Goal: Information Seeking & Learning: Learn about a topic

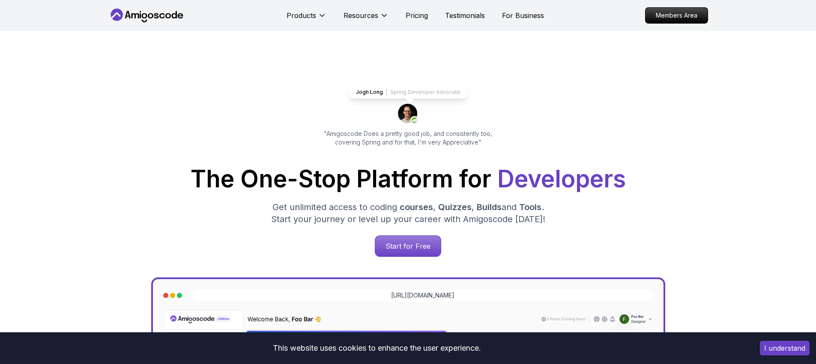
click at [405, 94] on p "Spring Developer Advocate" at bounding box center [425, 92] width 70 height 7
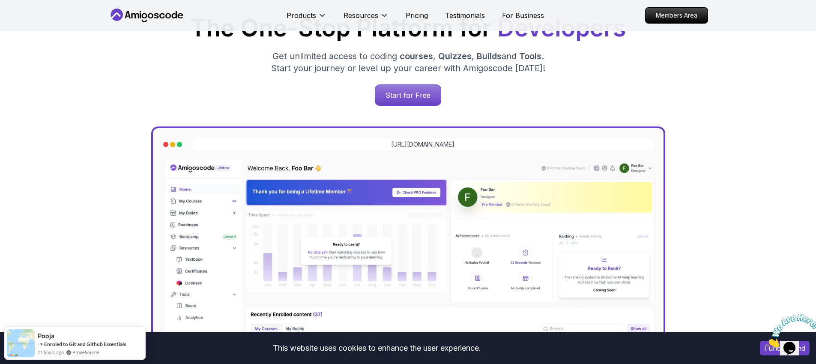
scroll to position [152, 0]
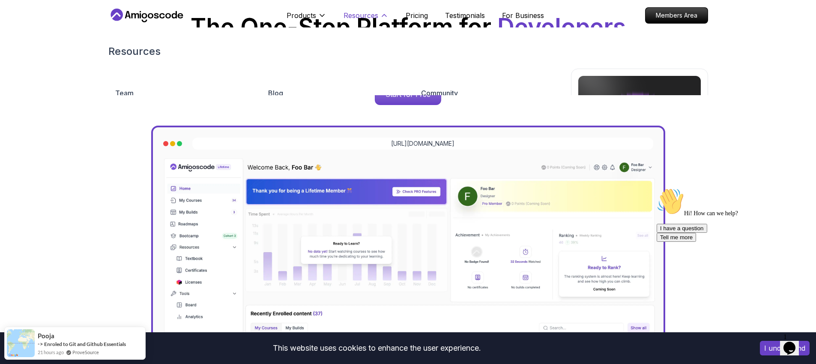
click at [363, 18] on p "Resources" at bounding box center [360, 15] width 35 height 10
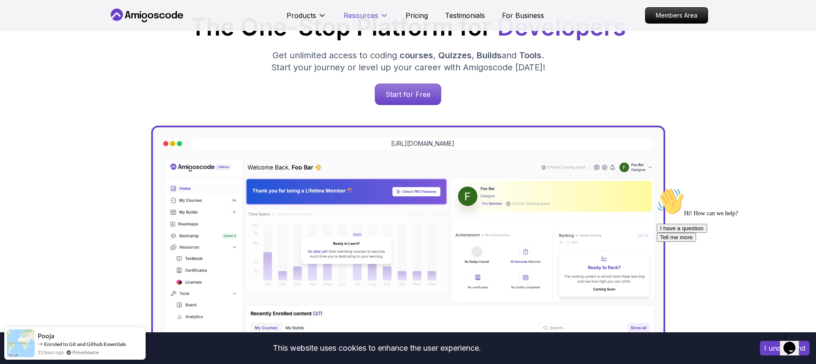
click at [358, 18] on p "Resources" at bounding box center [360, 15] width 35 height 10
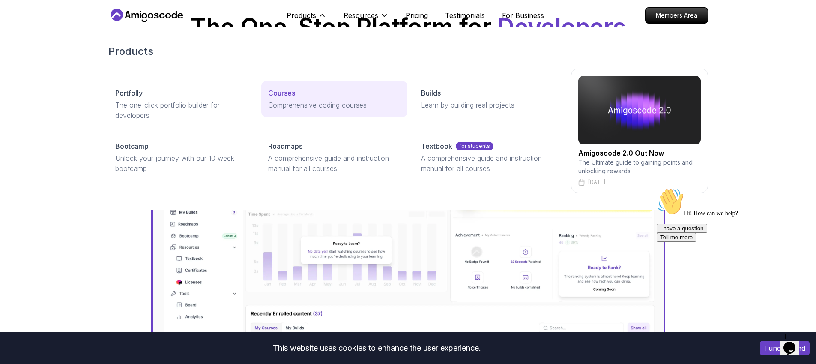
click at [275, 103] on p "Comprehensive coding courses" at bounding box center [334, 105] width 132 height 10
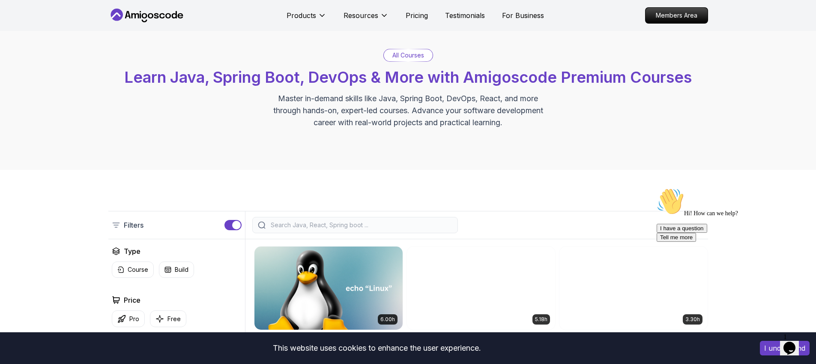
scroll to position [77, 0]
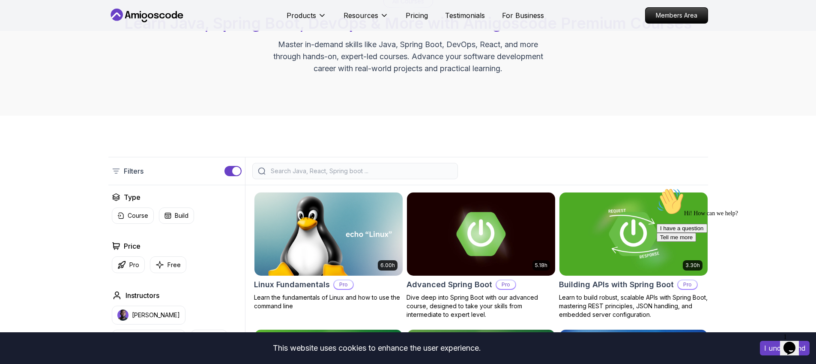
click at [300, 167] on div at bounding box center [355, 171] width 206 height 16
click at [299, 169] on input "search" at bounding box center [360, 171] width 183 height 9
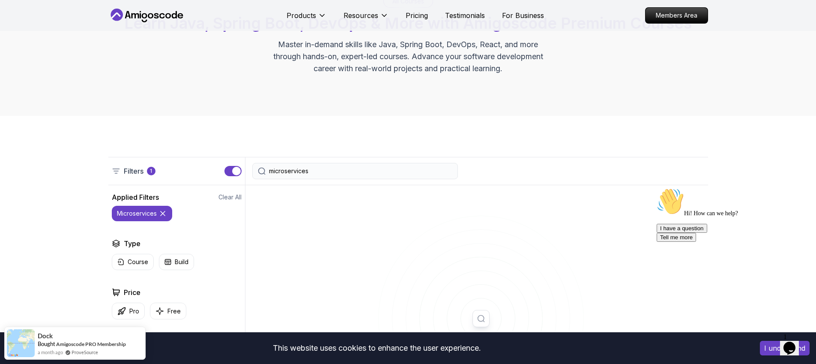
click at [233, 171] on div "button" at bounding box center [236, 171] width 9 height 9
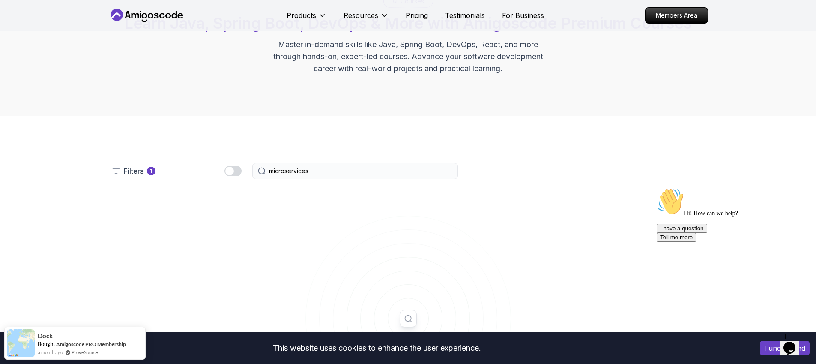
click at [316, 163] on div "microservices" at bounding box center [355, 171] width 206 height 16
click at [317, 168] on input "microservices" at bounding box center [360, 171] width 183 height 9
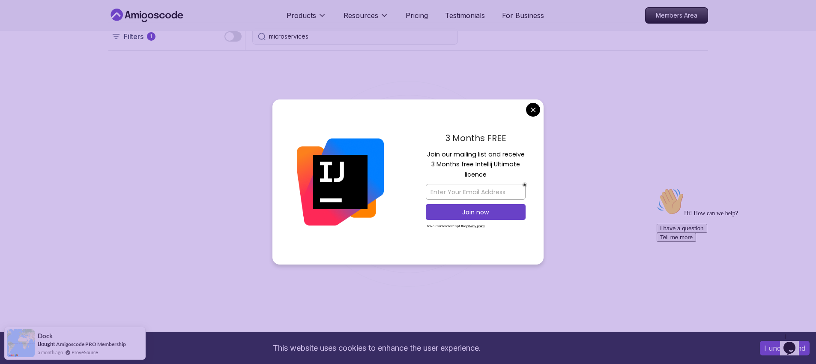
scroll to position [169, 0]
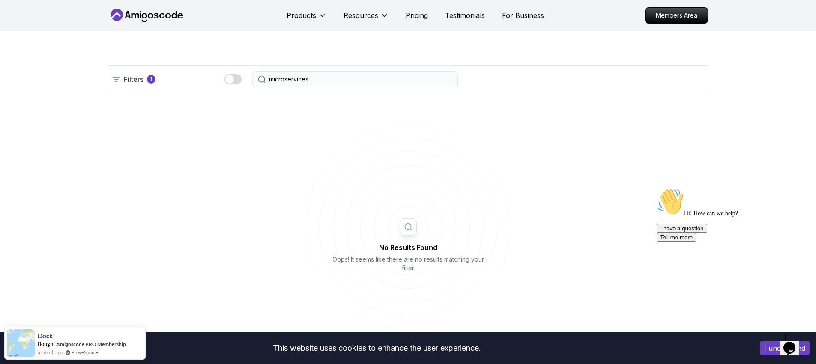
click at [424, 93] on div "No Results Found Oops! It seems like there are no results matching your filter" at bounding box center [408, 246] width 600 height 307
click at [379, 81] on input "microservices" at bounding box center [360, 79] width 183 height 9
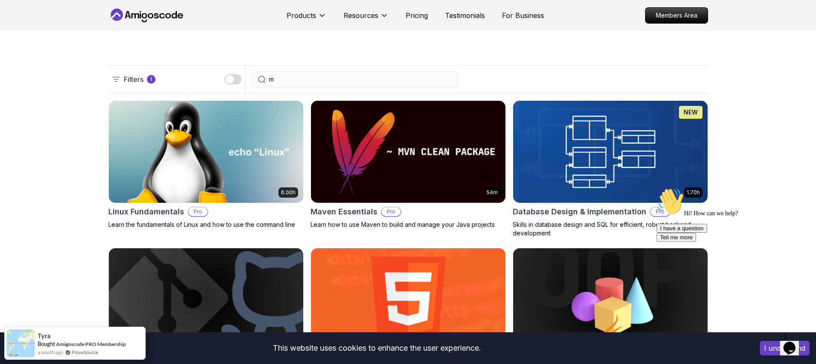
type input "mi"
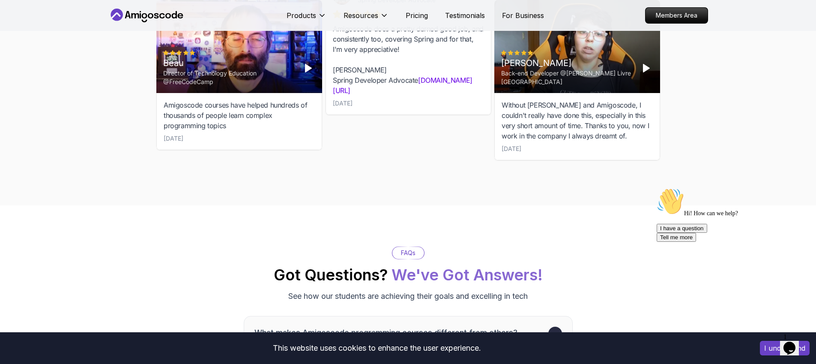
scroll to position [3553, 0]
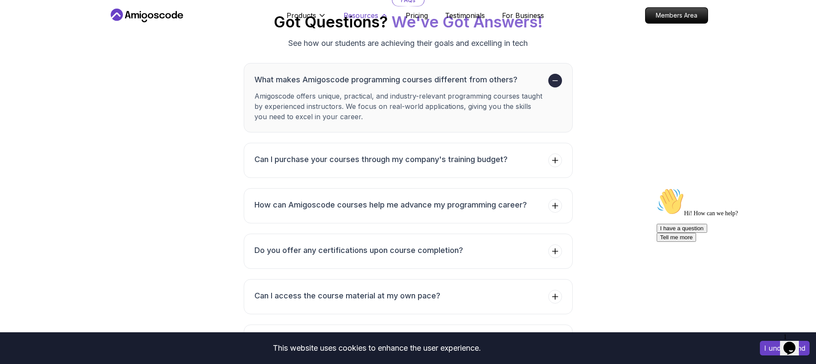
click at [376, 17] on p "Resources" at bounding box center [360, 15] width 35 height 10
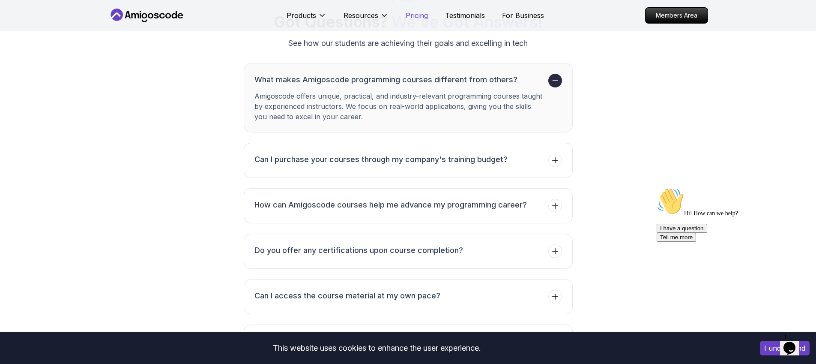
click at [412, 14] on p "Pricing" at bounding box center [417, 15] width 22 height 10
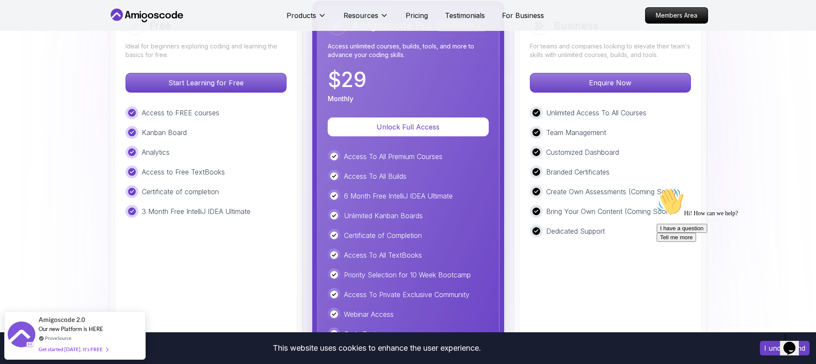
scroll to position [2004, 0]
